Goal: Information Seeking & Learning: Learn about a topic

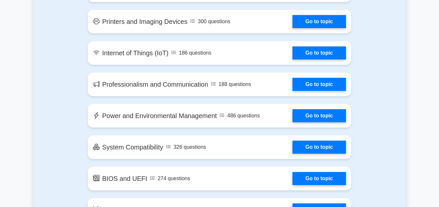
scroll to position [783, 0]
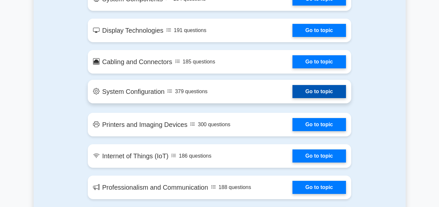
click at [292, 95] on link "Go to topic" at bounding box center [319, 91] width 54 height 13
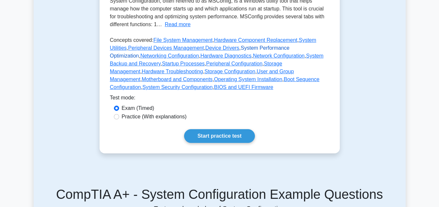
click at [251, 58] on link "System Performance Optimization" at bounding box center [199, 51] width 179 height 13
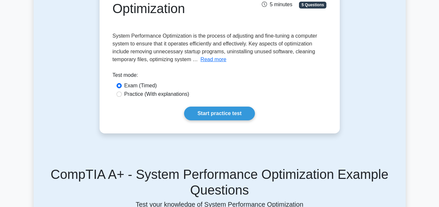
scroll to position [65, 0]
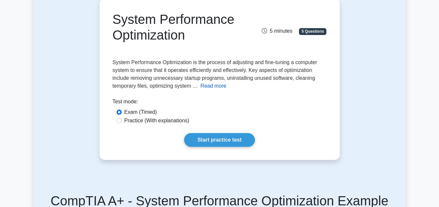
click at [210, 84] on button "Read more" at bounding box center [213, 86] width 26 height 8
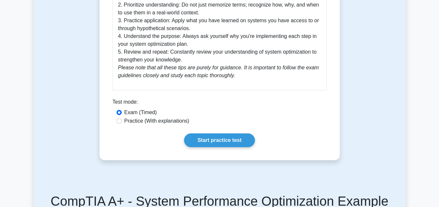
scroll to position [392, 0]
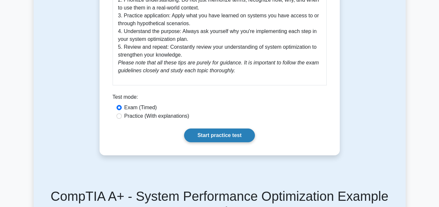
click at [222, 132] on link "Start practice test" at bounding box center [219, 135] width 71 height 14
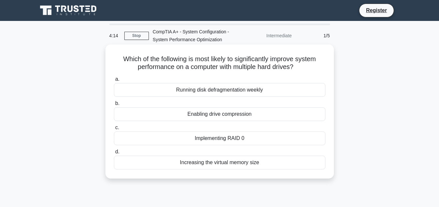
click at [234, 89] on div "Running disk defragmentation weekly" at bounding box center [219, 90] width 211 height 14
click at [114, 81] on input "a. Running disk defragmentation weekly" at bounding box center [114, 79] width 0 height 4
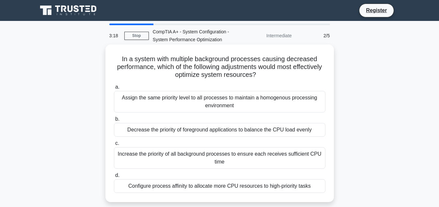
click at [216, 131] on div "Decrease the priority of foreground applications to balance the CPU load evenly" at bounding box center [219, 130] width 211 height 14
click at [114, 121] on input "b. Decrease the priority of foreground applications to balance the CPU load eve…" at bounding box center [114, 119] width 0 height 4
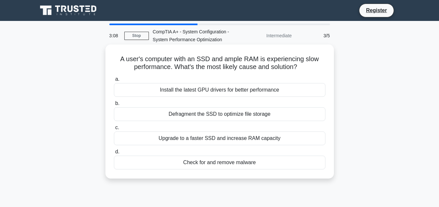
click at [223, 140] on div "Upgrade to a faster SSD and increase RAM capacity" at bounding box center [219, 138] width 211 height 14
click at [114, 130] on input "c. Upgrade to a faster SSD and increase RAM capacity" at bounding box center [114, 127] width 0 height 4
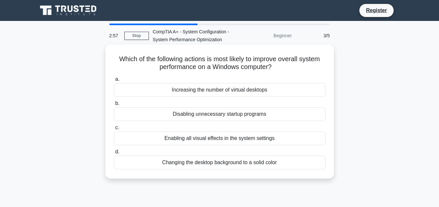
click at [210, 115] on div "Disabling unnecessary startup programs" at bounding box center [219, 114] width 211 height 14
click at [114, 105] on input "b. Disabling unnecessary startup programs" at bounding box center [114, 103] width 0 height 4
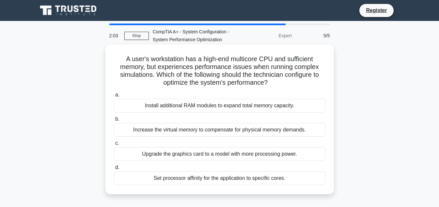
click at [228, 152] on div "Upgrade the graphics card to a model with more processing power." at bounding box center [219, 154] width 211 height 14
click at [114, 145] on input "c. Upgrade the graphics card to a model with more processing power." at bounding box center [114, 143] width 0 height 4
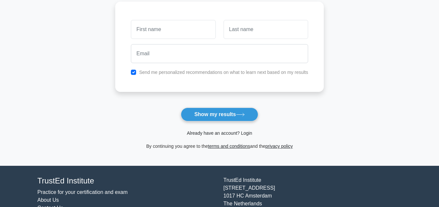
scroll to position [98, 0]
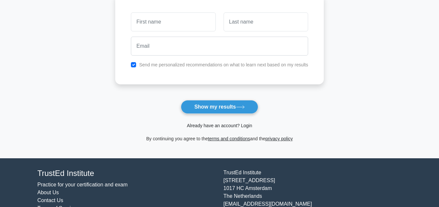
click at [219, 128] on link "Already have an account? Login" at bounding box center [219, 125] width 65 height 5
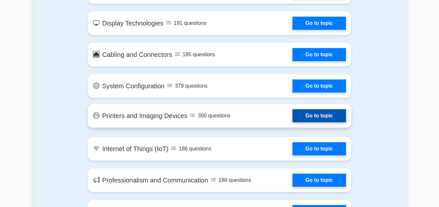
scroll to position [783, 0]
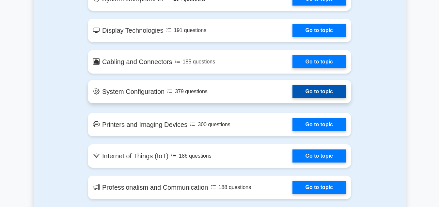
click at [292, 95] on link "Go to topic" at bounding box center [319, 91] width 54 height 13
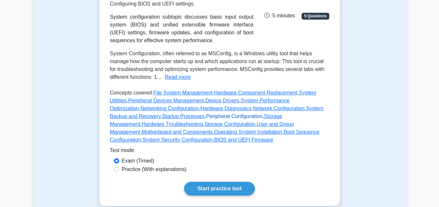
scroll to position [131, 0]
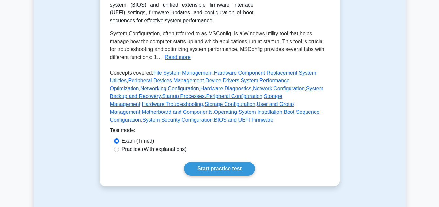
click at [199, 91] on link "Networking Configuration" at bounding box center [169, 88] width 59 height 6
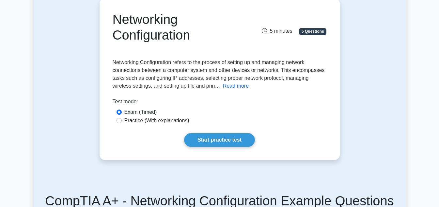
click at [223, 88] on button "Read more" at bounding box center [236, 86] width 26 height 8
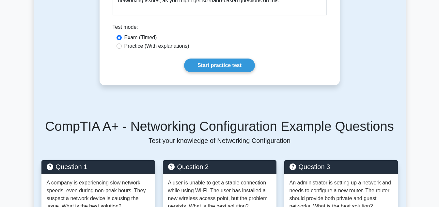
scroll to position [522, 0]
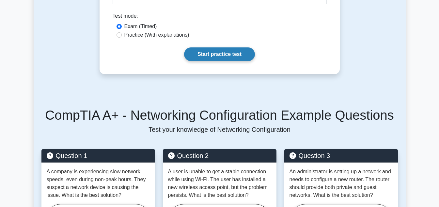
click at [214, 52] on link "Start practice test" at bounding box center [219, 54] width 71 height 14
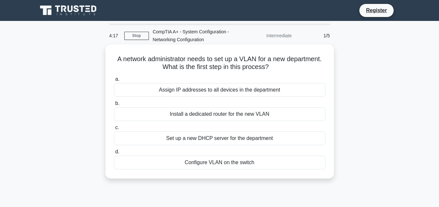
click at [222, 139] on div "Set up a new DHCP server for the department" at bounding box center [219, 138] width 211 height 14
click at [114, 130] on input "c. Set up a new DHCP server for the department" at bounding box center [114, 127] width 0 height 4
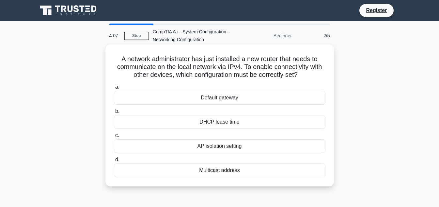
click at [240, 98] on div "Default gateway" at bounding box center [219, 98] width 211 height 14
click at [114, 89] on input "a. Default gateway" at bounding box center [114, 87] width 0 height 4
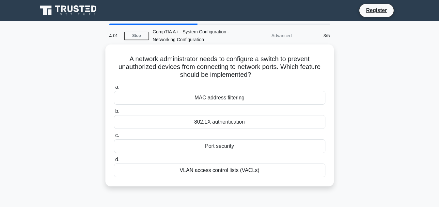
click at [236, 98] on div "MAC address filtering" at bounding box center [219, 98] width 211 height 14
click at [114, 89] on input "a. MAC address filtering" at bounding box center [114, 87] width 0 height 4
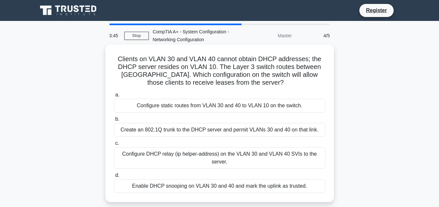
click at [171, 157] on div "Configure DHCP relay (ip helper-address) on the VLAN 30 and VLAN 40 SVIs to the…" at bounding box center [219, 158] width 211 height 22
click at [114, 145] on input "c. Configure DHCP relay (ip helper-address) on the VLAN 30 and VLAN 40 SVIs to …" at bounding box center [114, 143] width 0 height 4
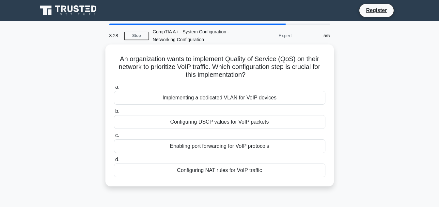
click at [222, 99] on div "Implementing a dedicated VLAN for VoIP devices" at bounding box center [219, 98] width 211 height 14
click at [114, 89] on input "a. Implementing a dedicated VLAN for VoIP devices" at bounding box center [114, 87] width 0 height 4
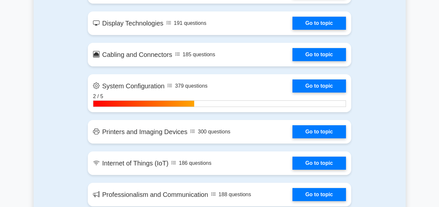
scroll to position [783, 0]
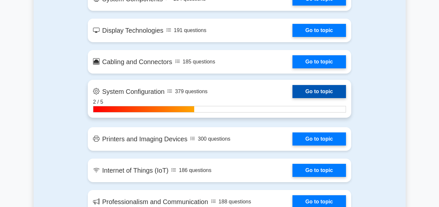
click at [292, 95] on link "Go to topic" at bounding box center [319, 91] width 54 height 13
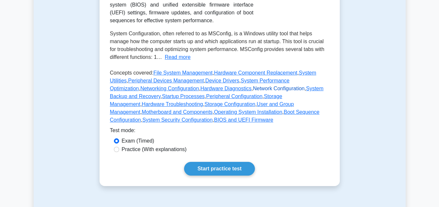
scroll to position [131, 0]
click at [200, 91] on link "Hardware Diagnostics" at bounding box center [225, 88] width 51 height 6
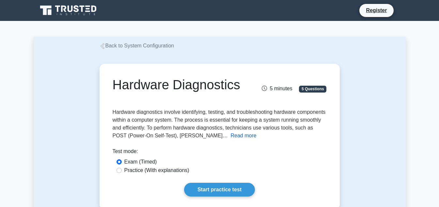
click at [237, 137] on button "Read more" at bounding box center [244, 135] width 26 height 8
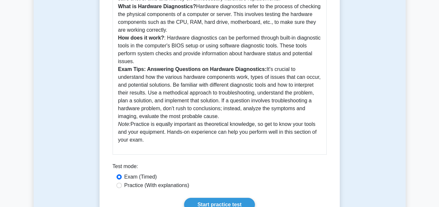
scroll to position [359, 0]
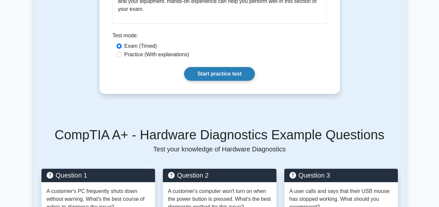
click at [206, 81] on link "Start practice test" at bounding box center [219, 74] width 71 height 14
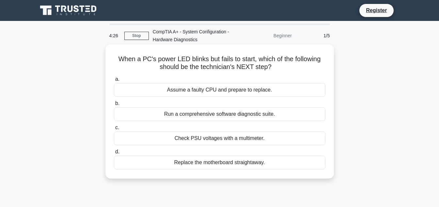
click at [202, 140] on div "Check PSU voltages with a multimeter." at bounding box center [219, 138] width 211 height 14
click at [114, 130] on input "c. Check PSU voltages with a multimeter." at bounding box center [114, 127] width 0 height 4
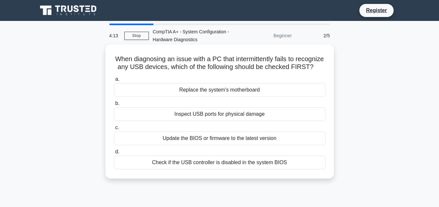
click at [219, 121] on div "Inspect USB ports for physical damage" at bounding box center [219, 114] width 211 height 14
click at [114, 105] on input "b. Inspect USB ports for physical damage" at bounding box center [114, 103] width 0 height 4
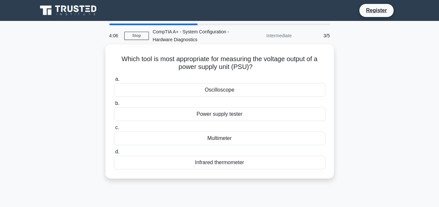
click at [243, 140] on div "Multimeter" at bounding box center [219, 138] width 211 height 14
click at [114, 130] on input "c. Multimeter" at bounding box center [114, 127] width 0 height 4
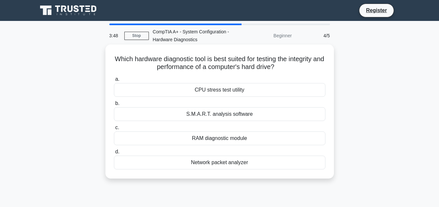
click at [207, 116] on div "S.M.A.R.T. analysis software" at bounding box center [219, 114] width 211 height 14
click at [114, 105] on input "b. S.M.A.R.T. analysis software" at bounding box center [114, 103] width 0 height 4
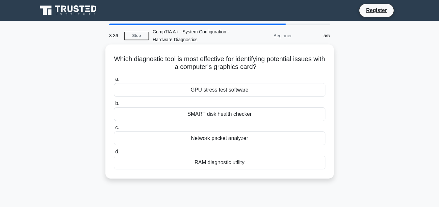
click at [222, 90] on div "GPU stress test software" at bounding box center [219, 90] width 211 height 14
click at [114, 81] on input "a. GPU stress test software" at bounding box center [114, 79] width 0 height 4
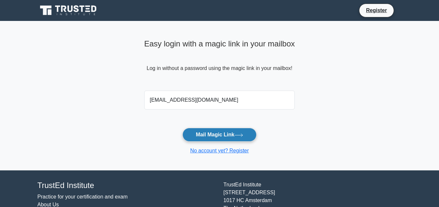
type input "[EMAIL_ADDRESS][DOMAIN_NAME]"
click at [230, 136] on button "Mail Magic Link" at bounding box center [219, 135] width 74 height 14
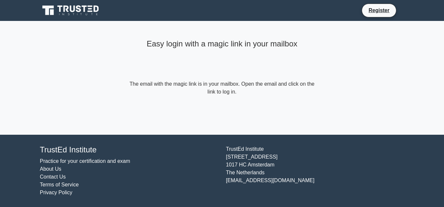
drag, startPoint x: 148, startPoint y: 132, endPoint x: 146, endPoint y: 137, distance: 4.7
click at [147, 136] on body "Register Easy login with a magic link in your mailbox About Us" at bounding box center [222, 103] width 444 height 207
